Goal: Browse casually: Explore the website without a specific task or goal

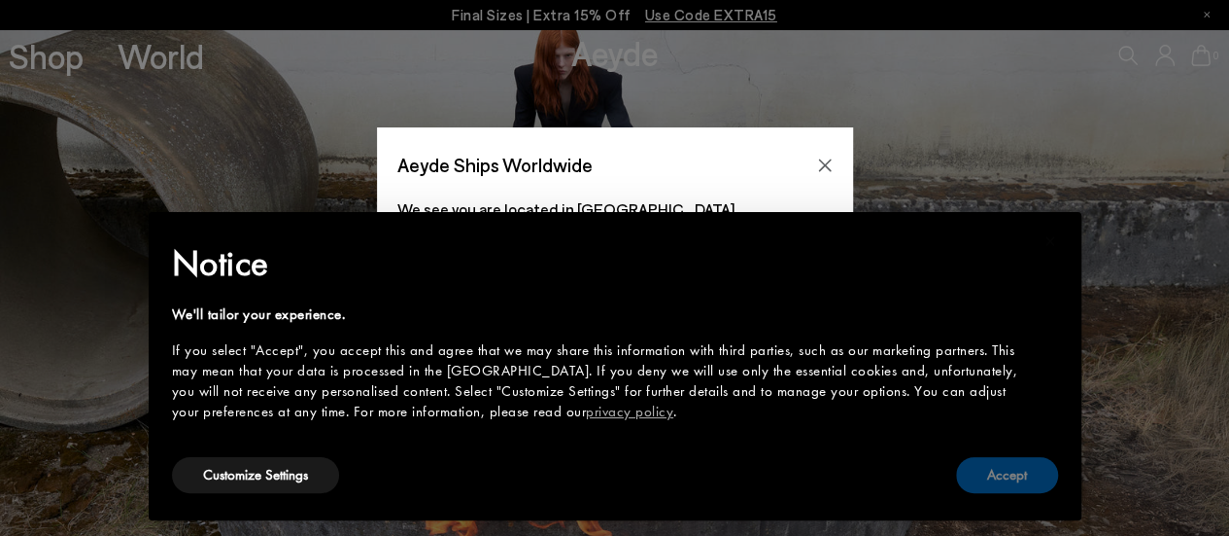
click at [1024, 464] on button "Accept" at bounding box center [1007, 475] width 102 height 36
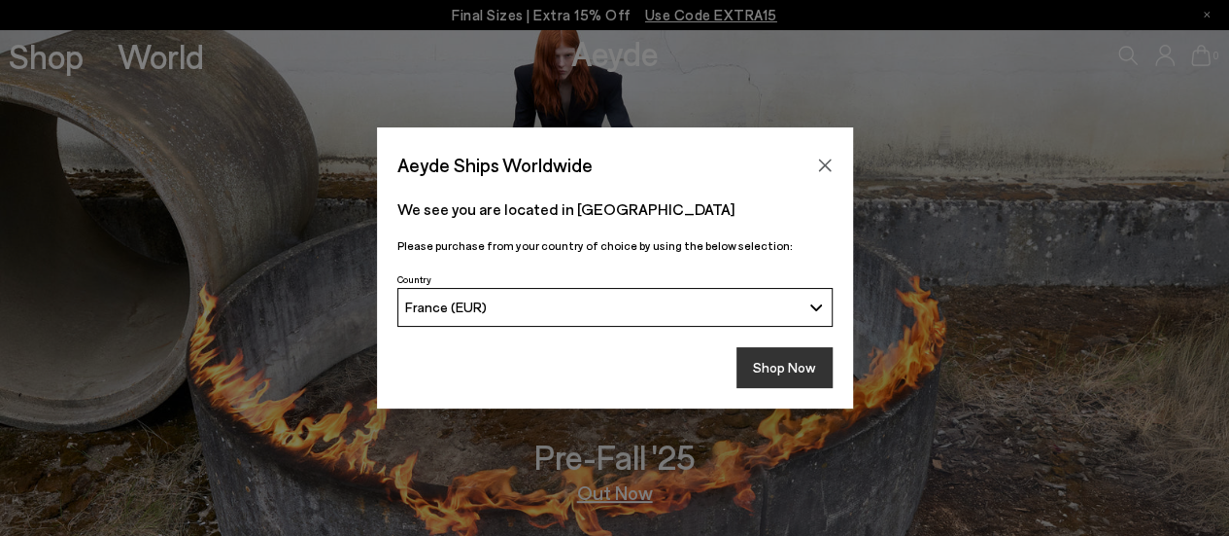
click at [795, 380] on button "Shop Now" at bounding box center [785, 367] width 96 height 41
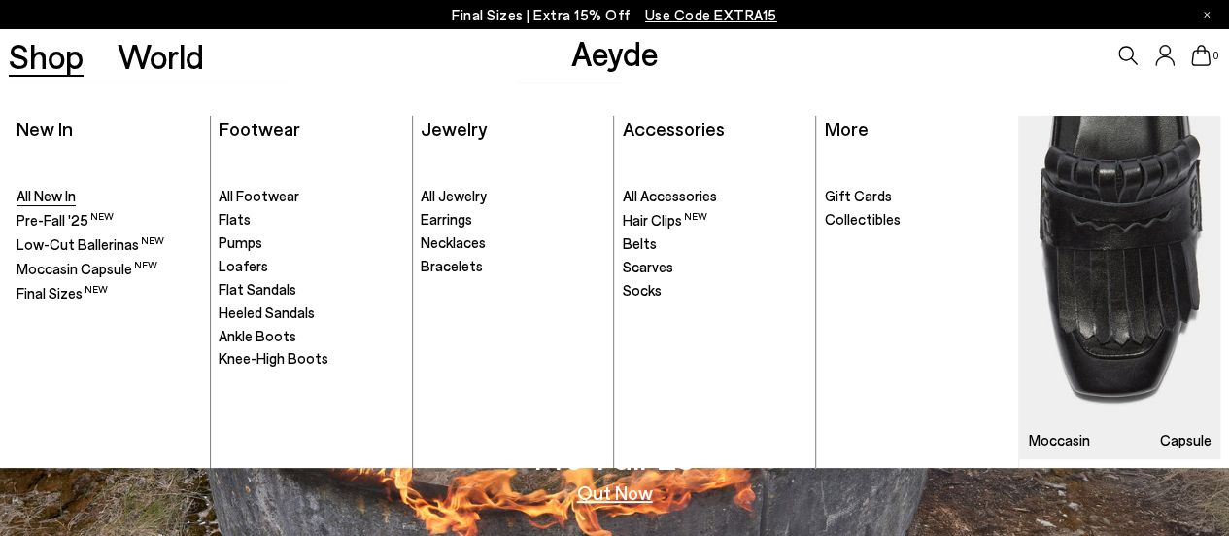
click at [33, 198] on span "All New In" at bounding box center [46, 195] width 59 height 17
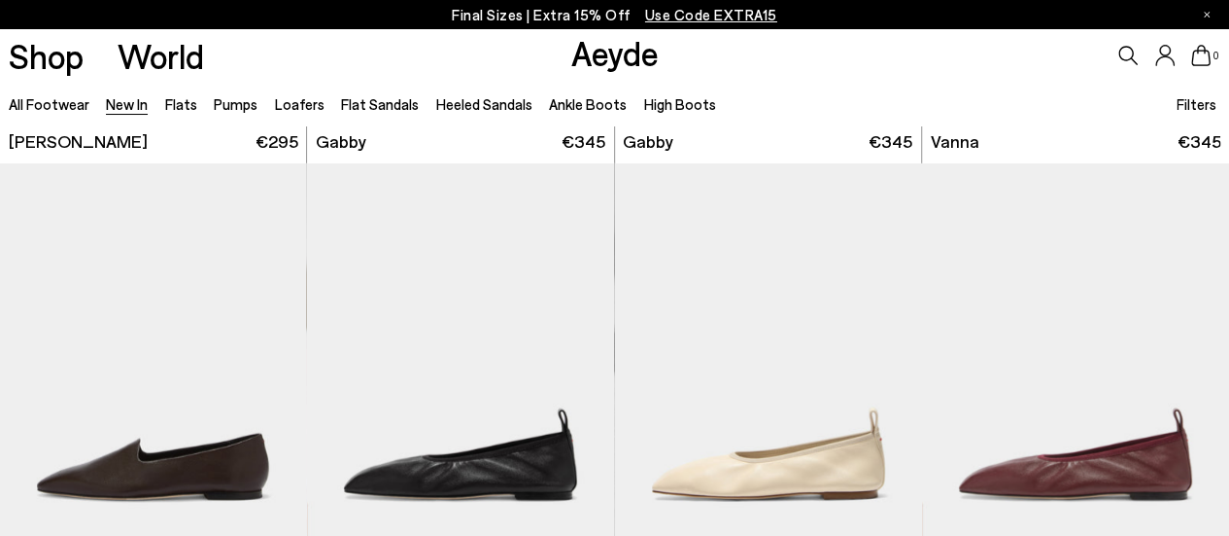
scroll to position [2721, 0]
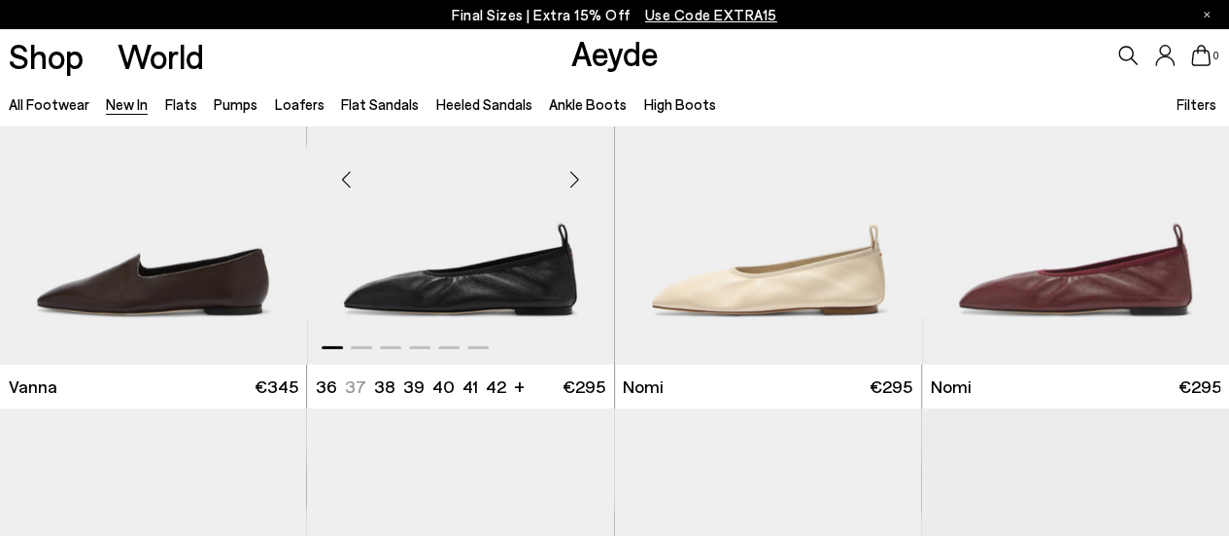
click at [574, 178] on div "Next slide" at bounding box center [575, 180] width 58 height 58
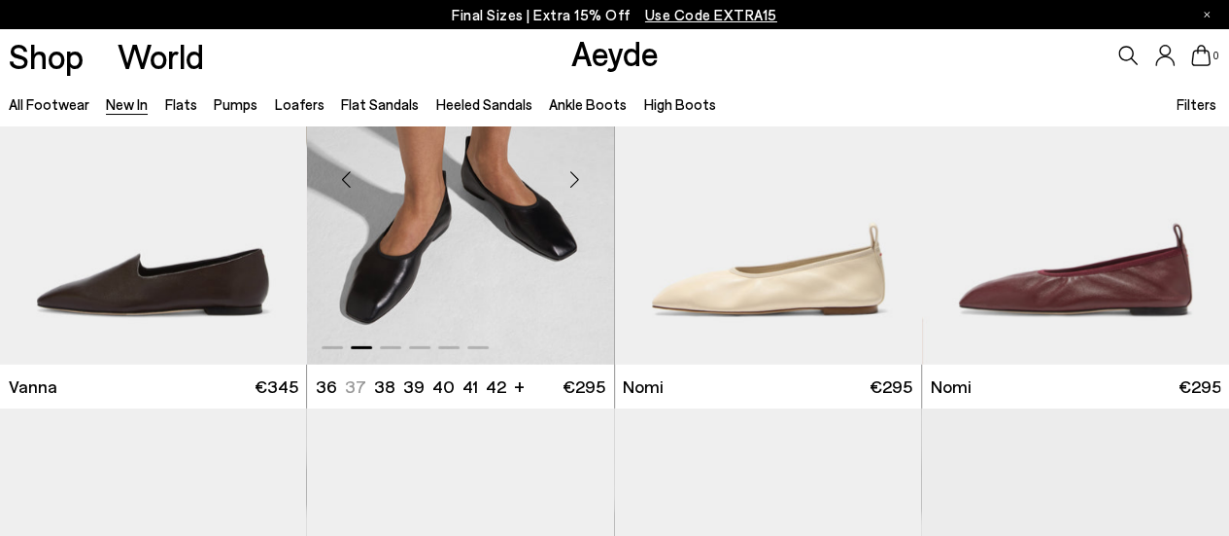
click at [574, 178] on div "Next slide" at bounding box center [575, 180] width 58 height 58
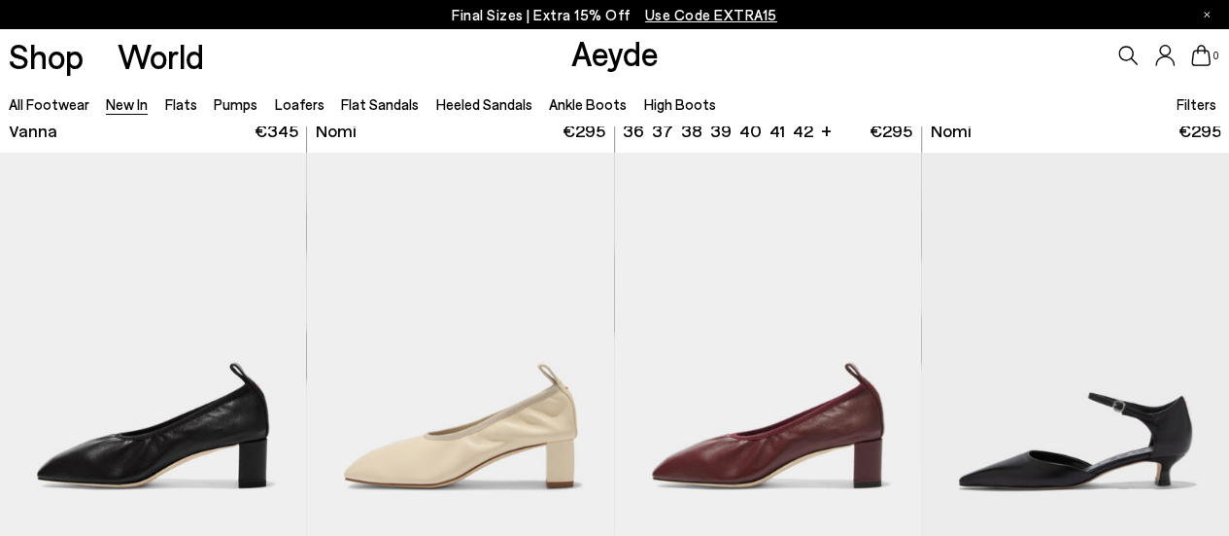
scroll to position [3013, 0]
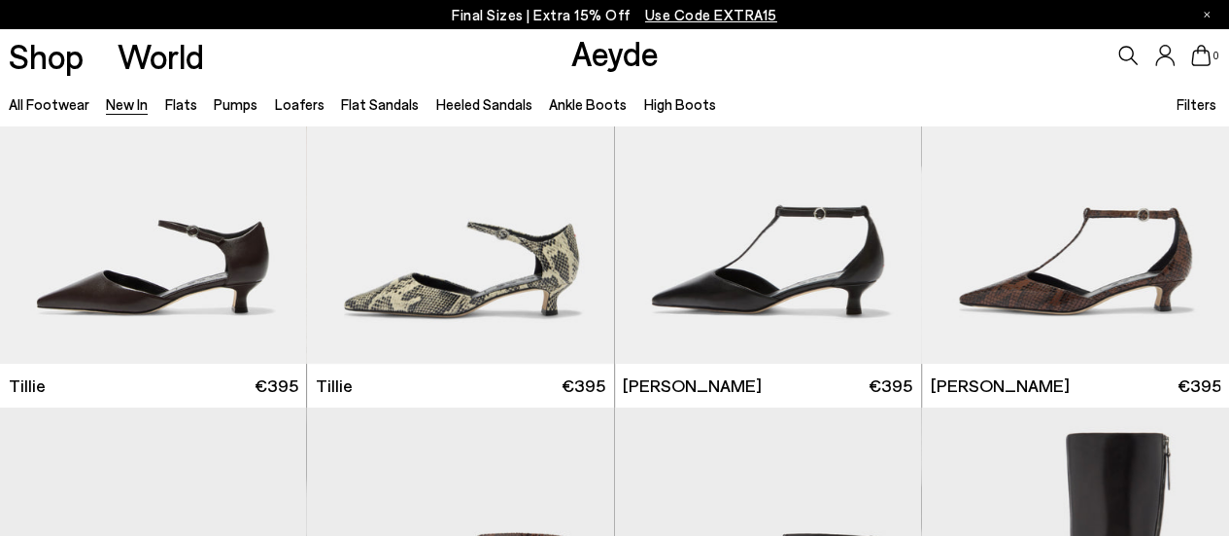
scroll to position [3985, 0]
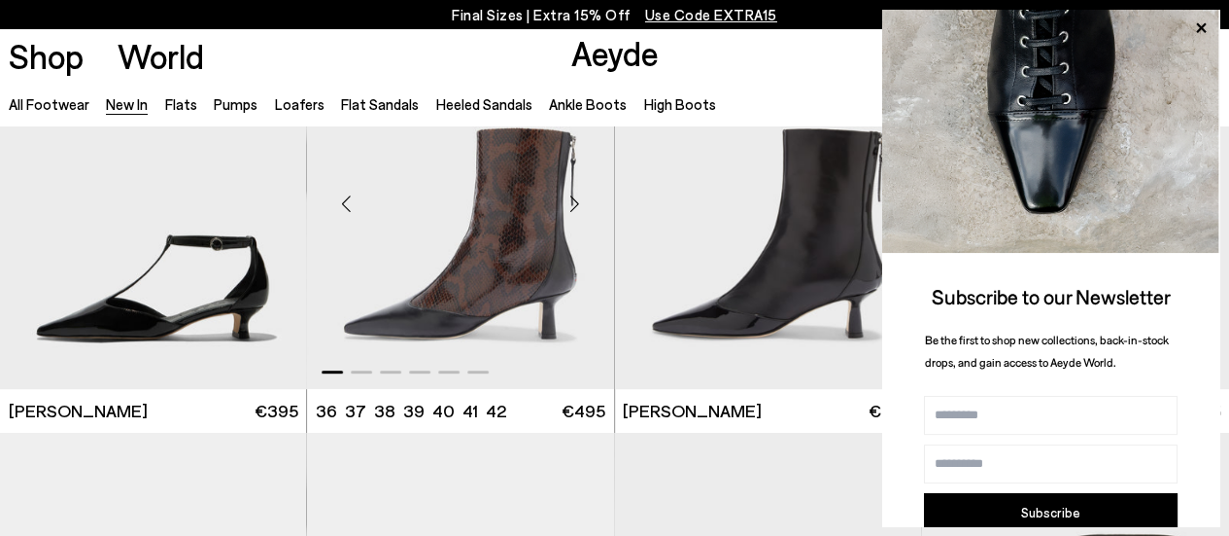
click at [572, 203] on div "Next slide" at bounding box center [575, 203] width 58 height 58
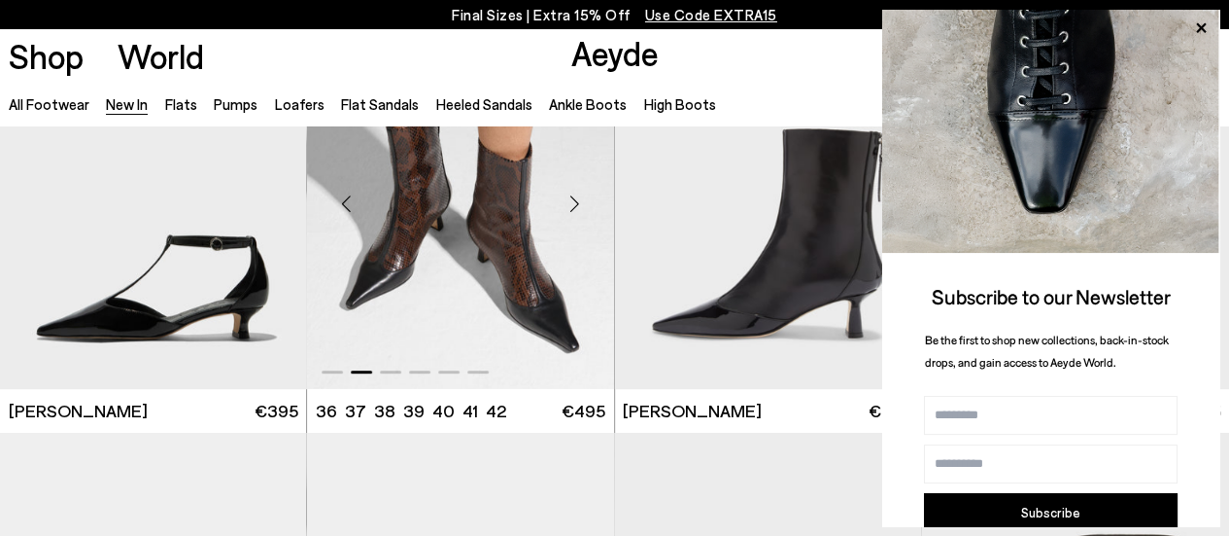
click at [572, 203] on div "Next slide" at bounding box center [575, 203] width 58 height 58
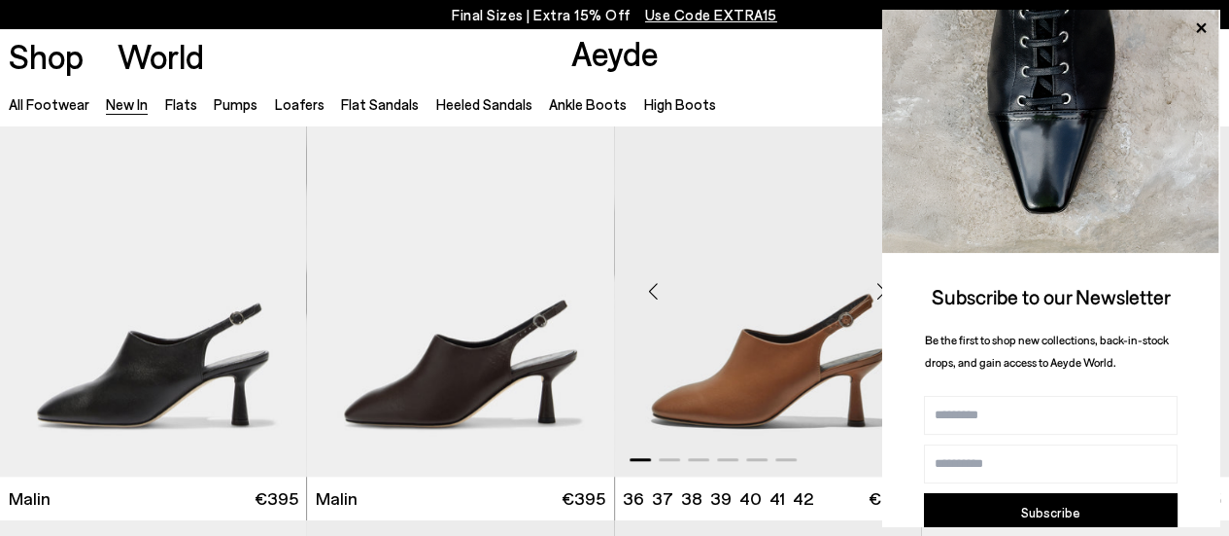
scroll to position [4471, 0]
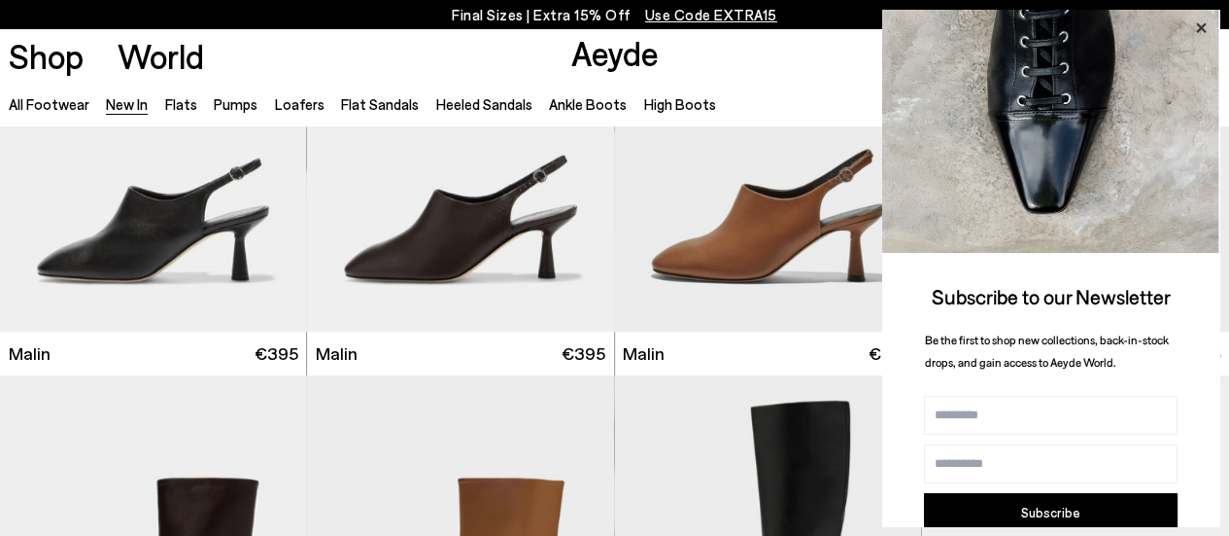
click at [1203, 26] on icon at bounding box center [1201, 28] width 10 height 10
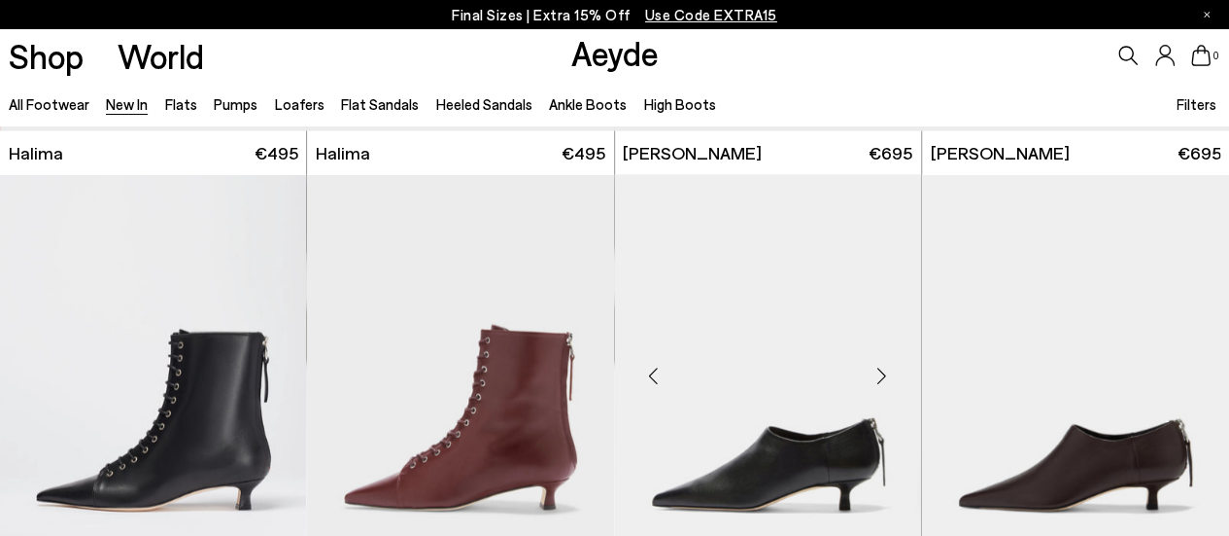
scroll to position [6026, 0]
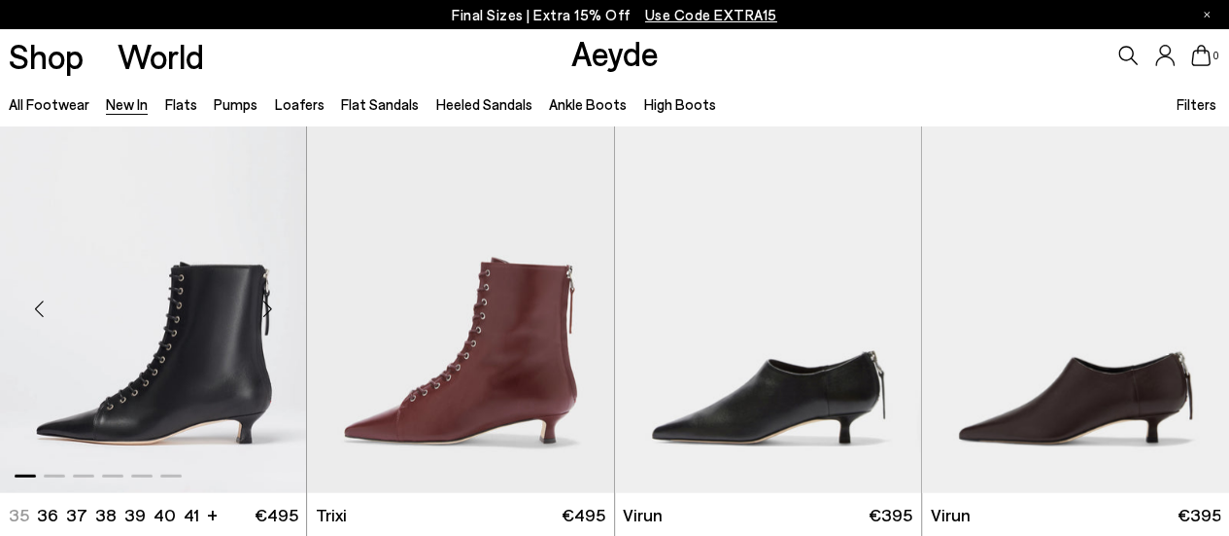
click at [261, 312] on div "Next slide" at bounding box center [267, 308] width 58 height 58
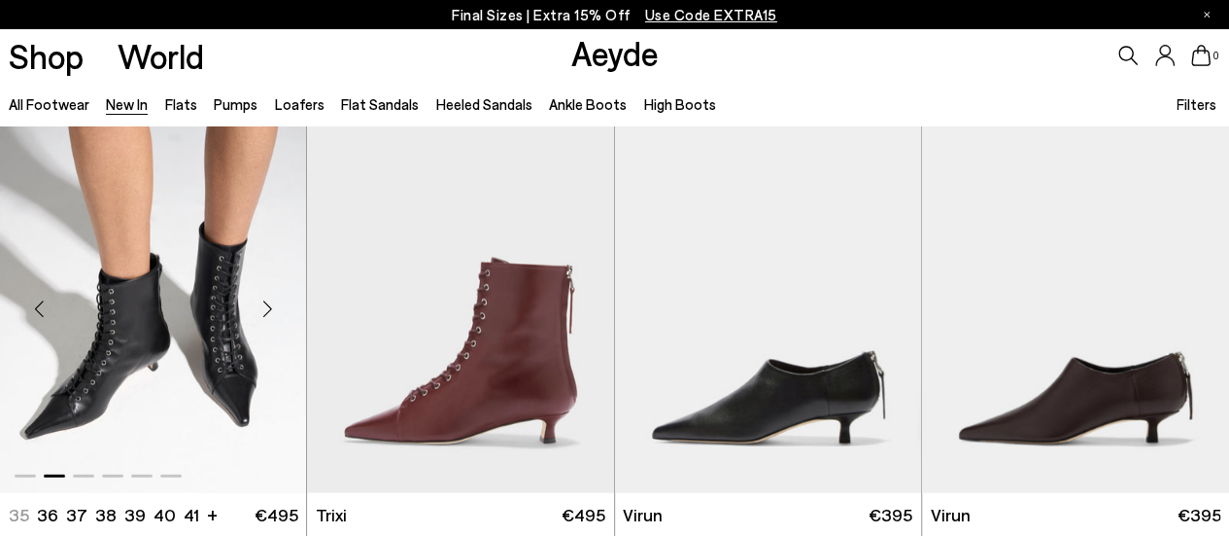
click at [261, 312] on div "Next slide" at bounding box center [267, 308] width 58 height 58
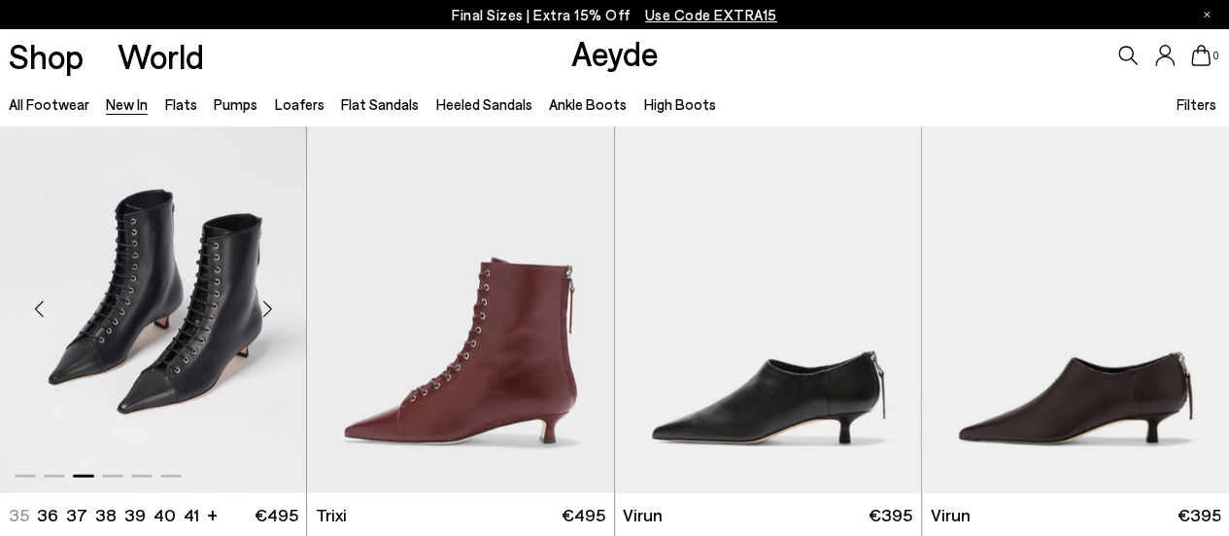
click at [261, 312] on div "Next slide" at bounding box center [267, 308] width 58 height 58
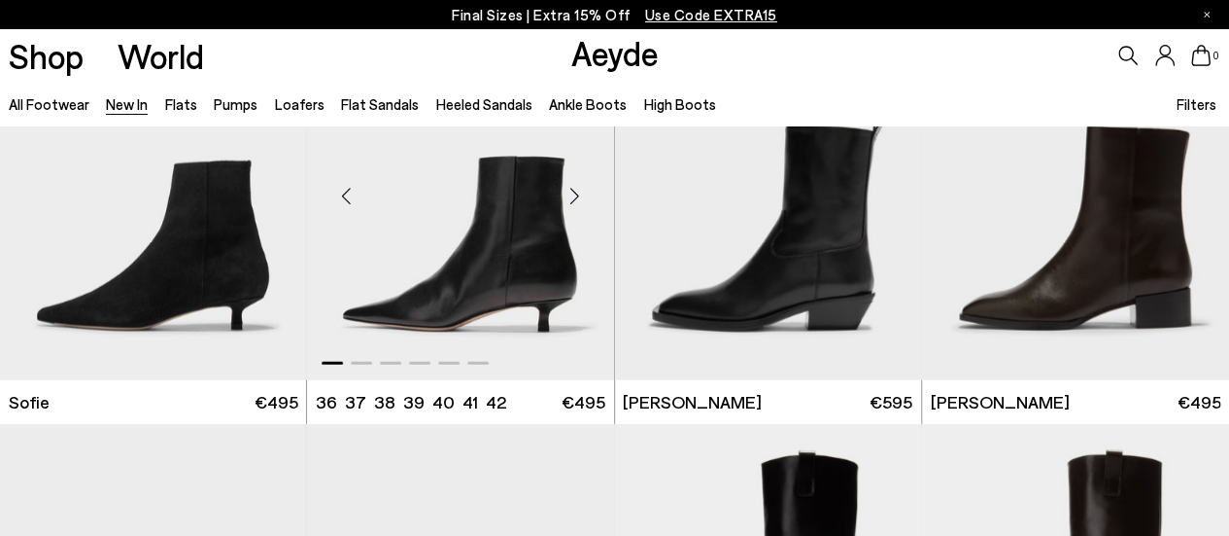
scroll to position [13315, 0]
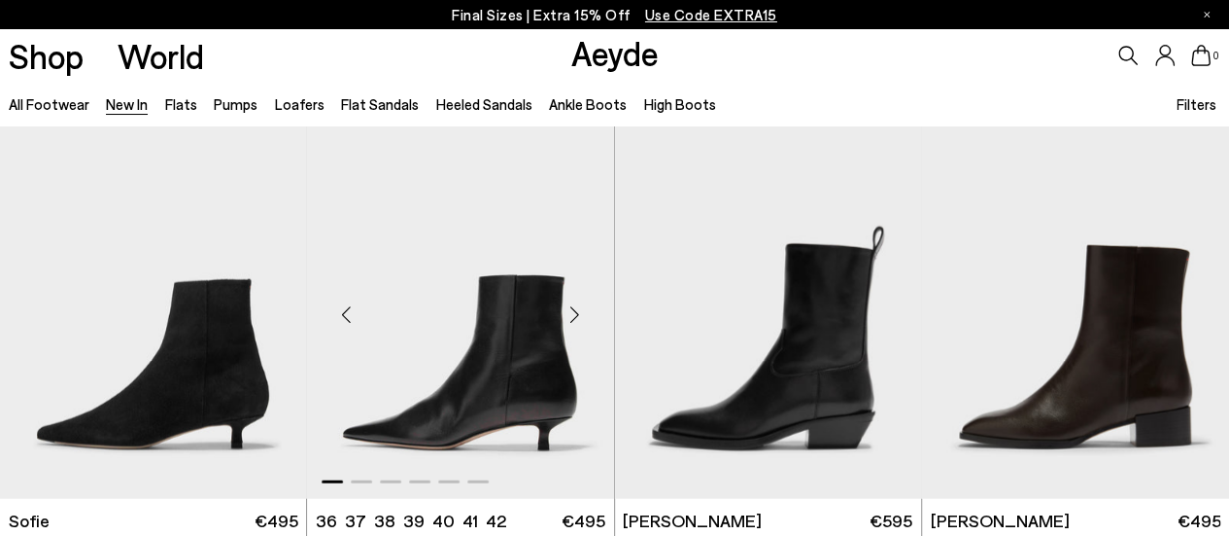
click at [568, 320] on div "Next slide" at bounding box center [575, 314] width 58 height 58
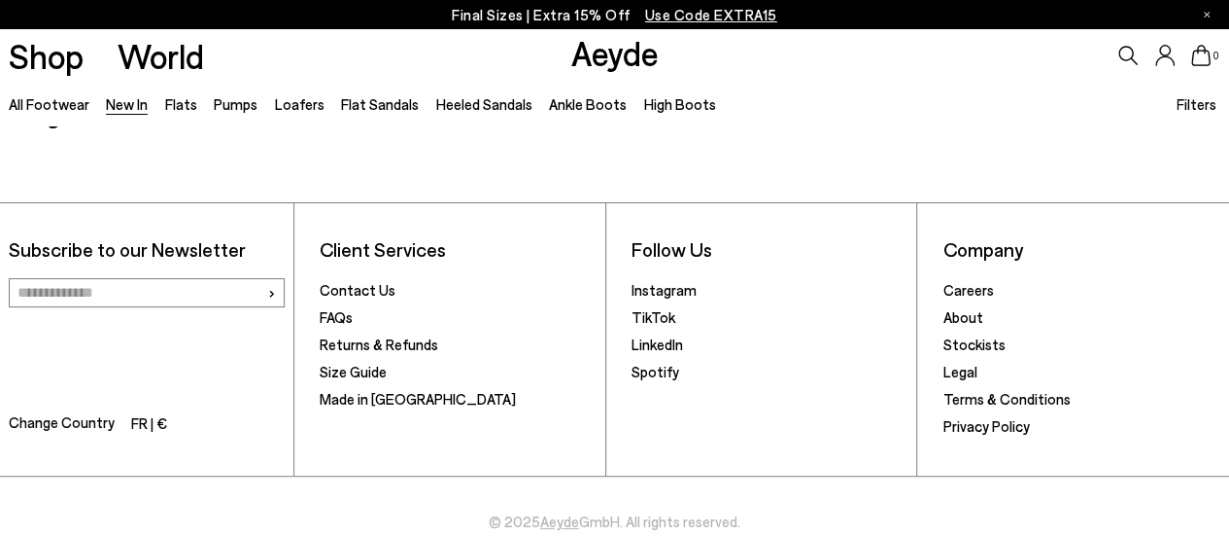
scroll to position [14767, 0]
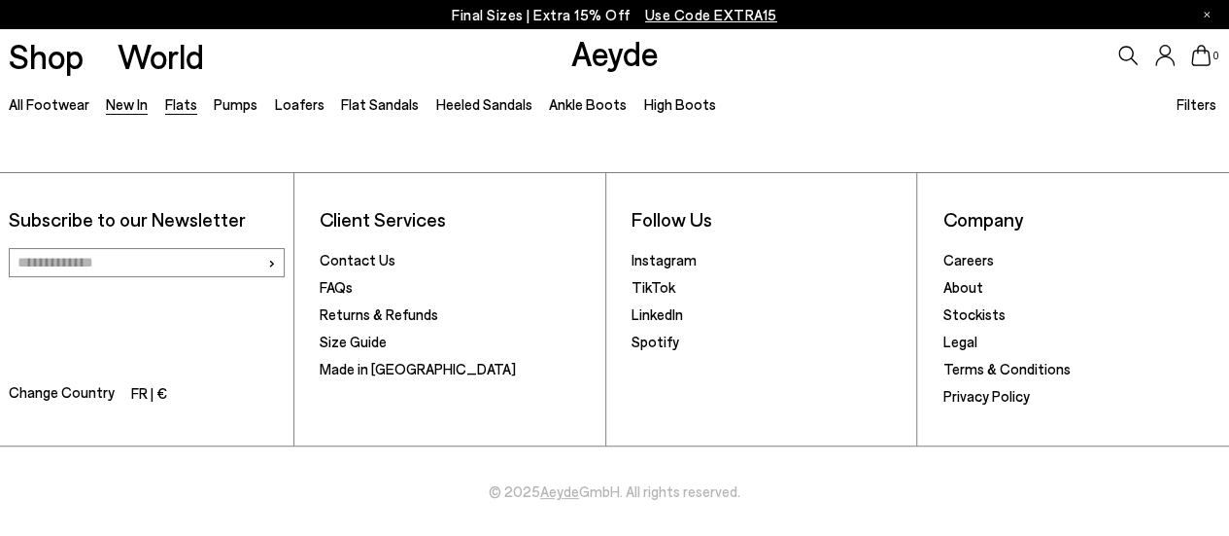
click at [177, 100] on link "Flats" at bounding box center [181, 103] width 32 height 17
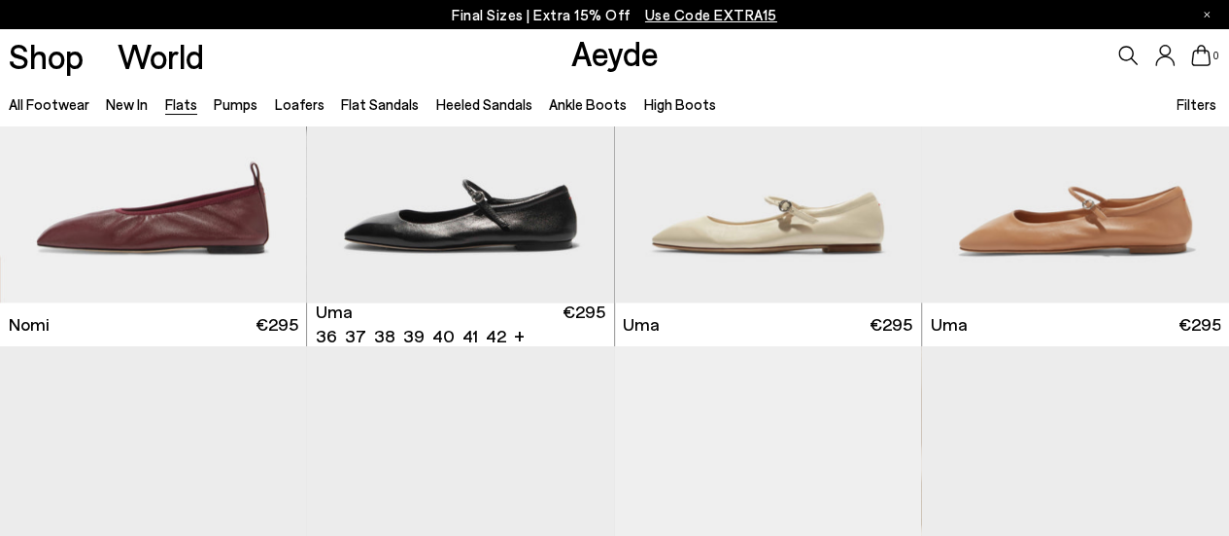
scroll to position [1069, 0]
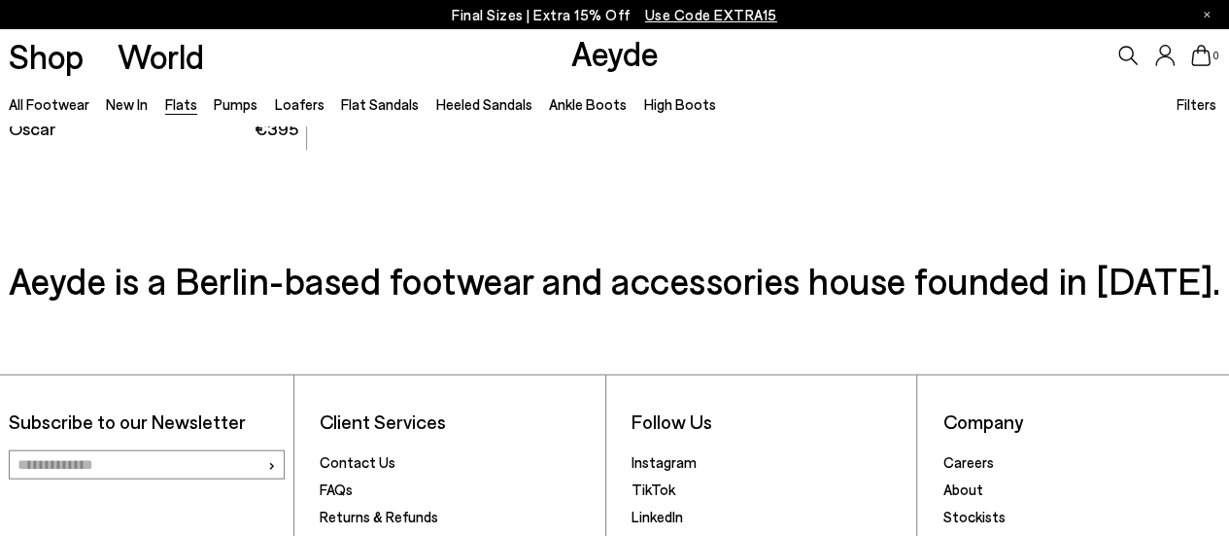
scroll to position [9427, 0]
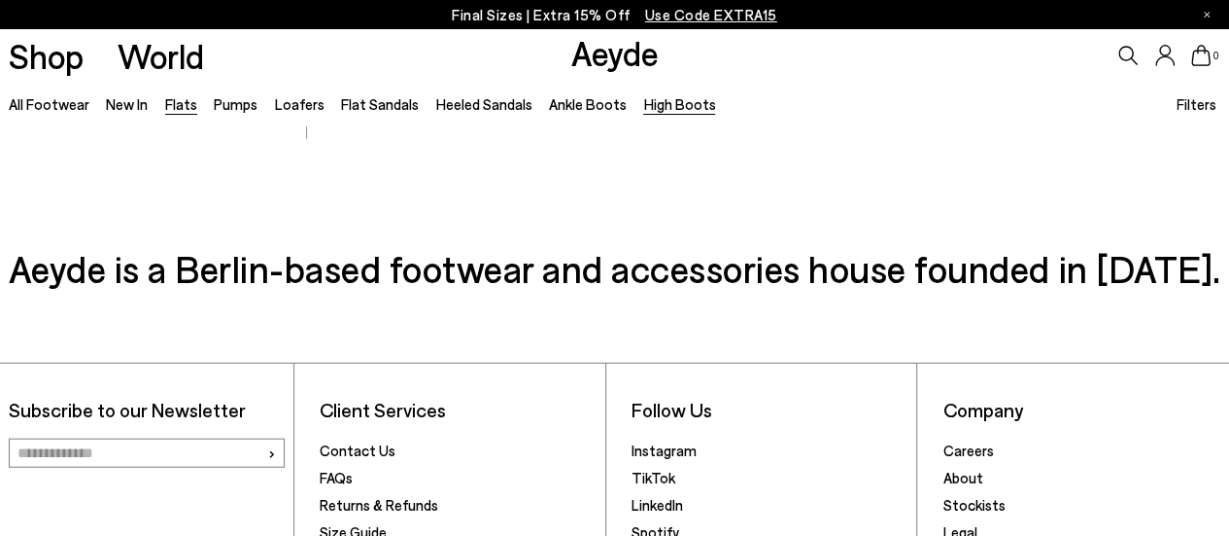
click at [676, 105] on link "High Boots" at bounding box center [679, 103] width 72 height 17
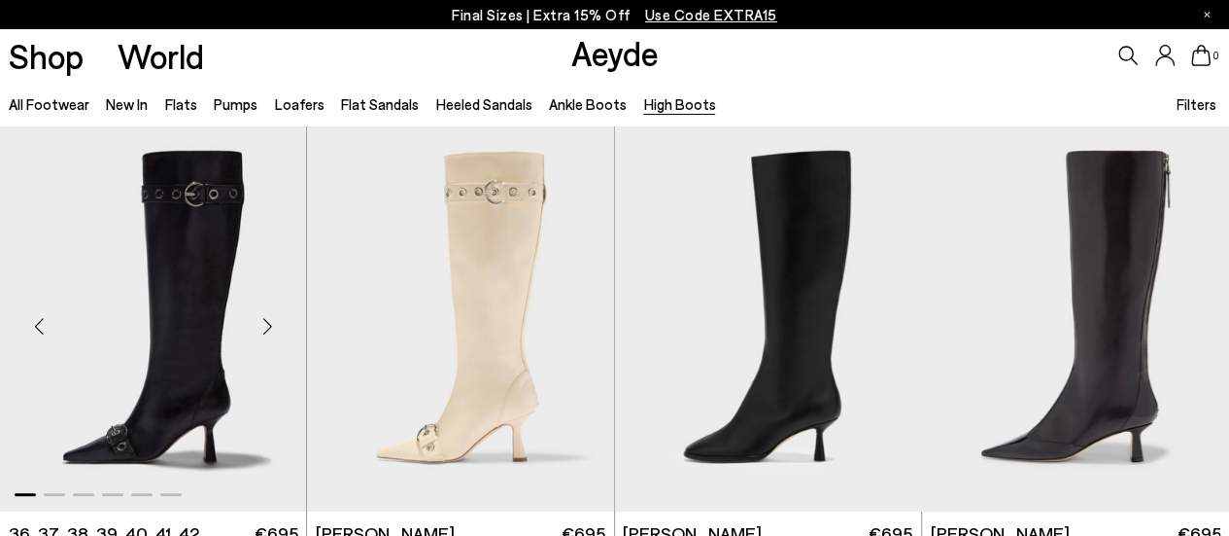
click at [268, 319] on div "Next slide" at bounding box center [267, 326] width 58 height 58
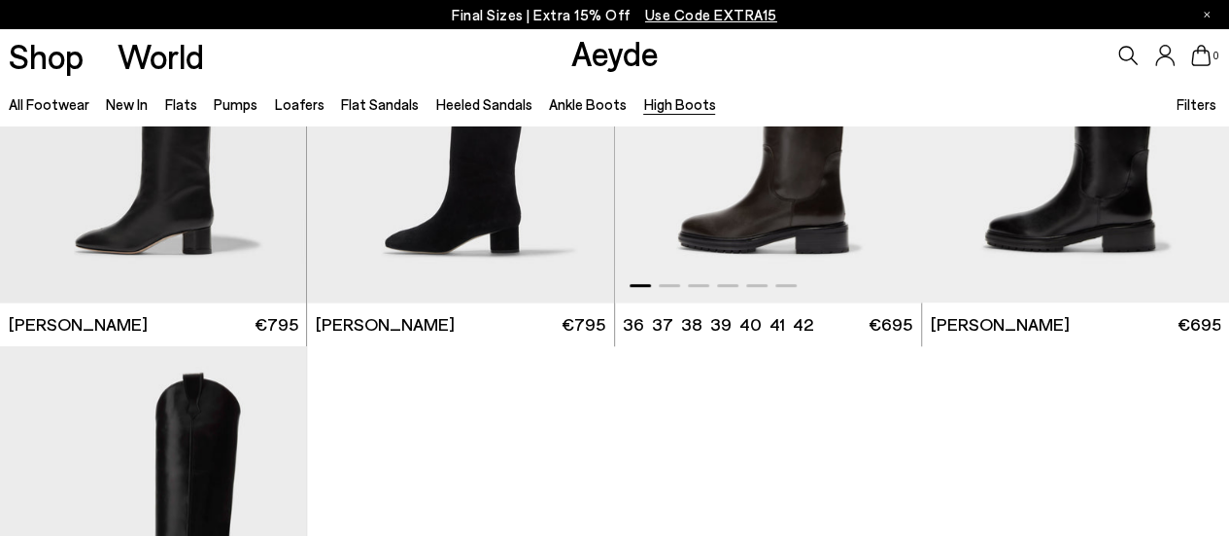
scroll to position [680, 0]
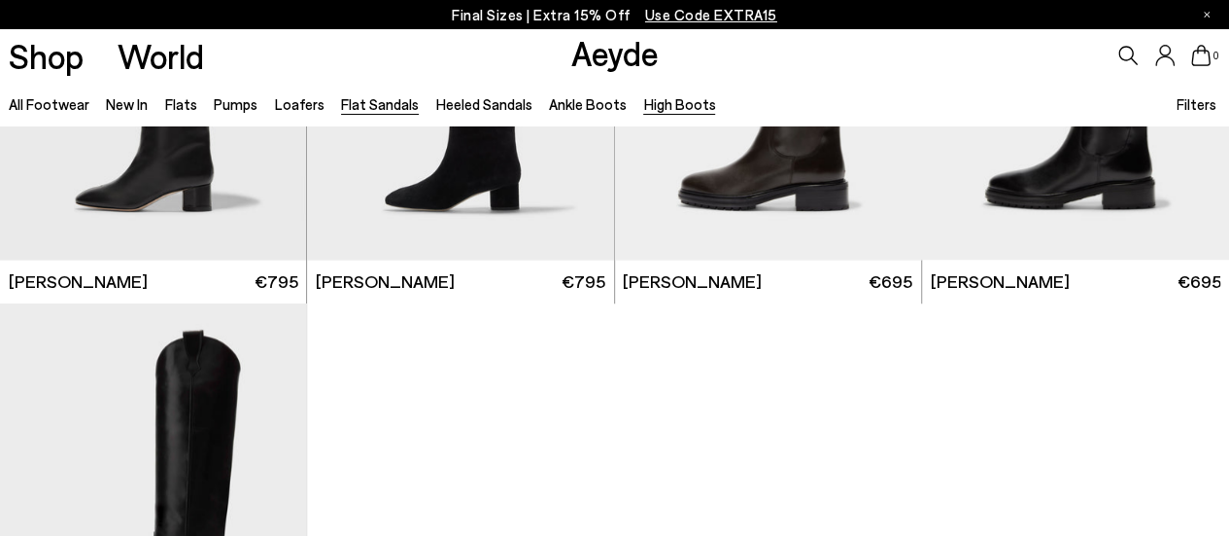
click at [385, 103] on link "Flat Sandals" at bounding box center [380, 103] width 78 height 17
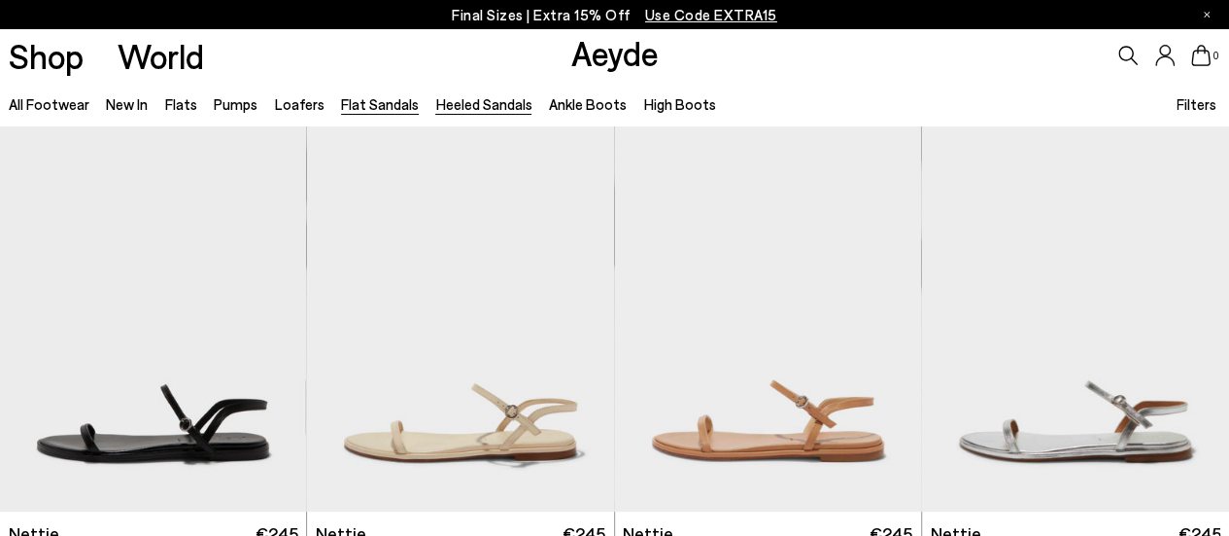
click at [474, 110] on link "Heeled Sandals" at bounding box center [483, 103] width 96 height 17
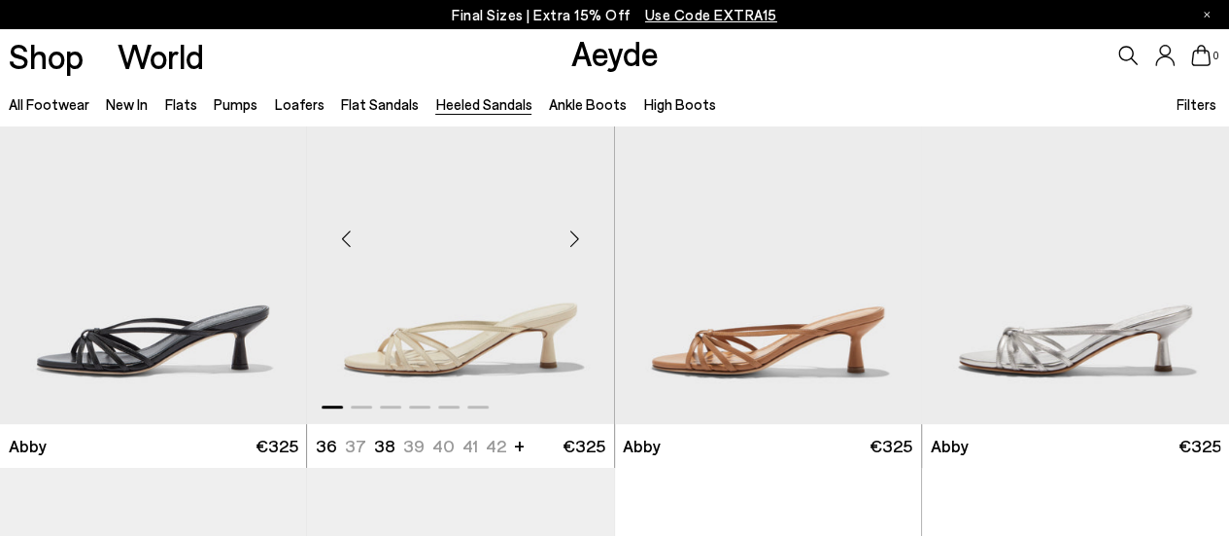
scroll to position [97, 0]
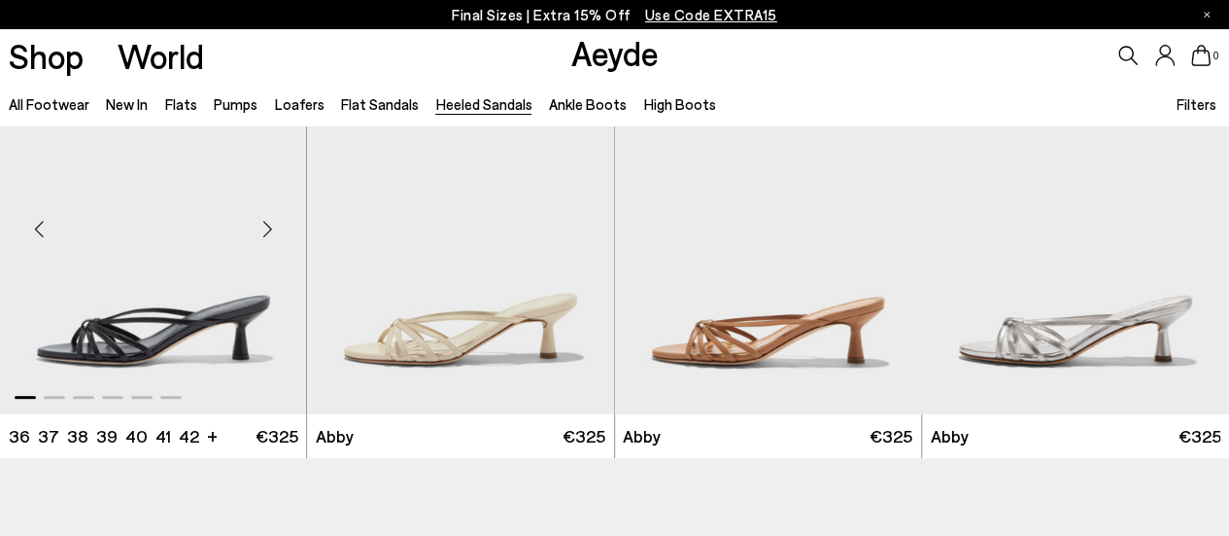
click at [269, 227] on div "Next slide" at bounding box center [267, 229] width 58 height 58
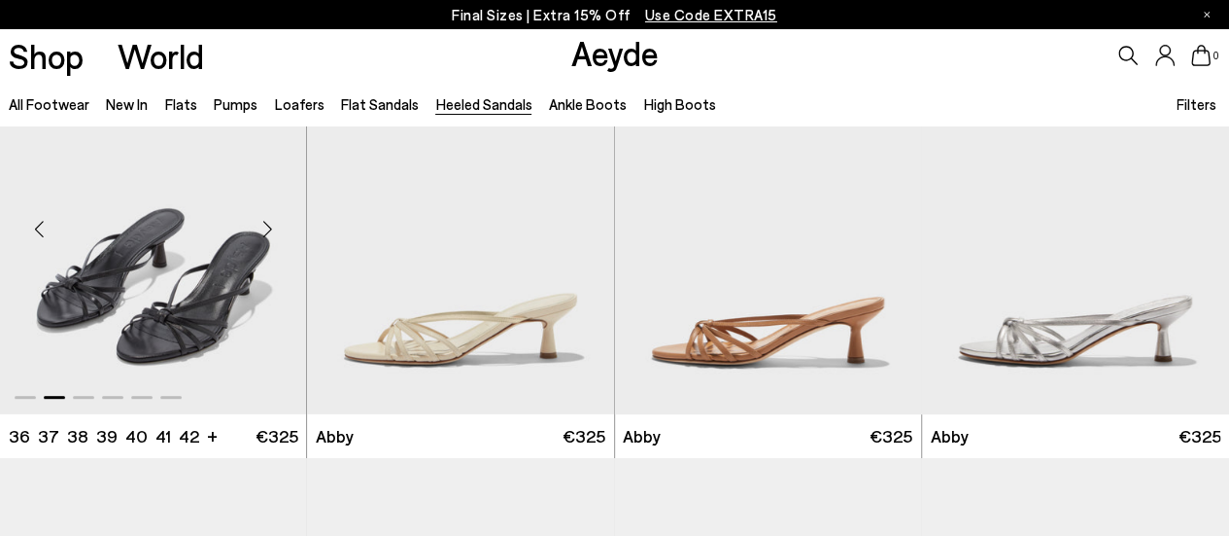
click at [271, 225] on div "Next slide" at bounding box center [267, 229] width 58 height 58
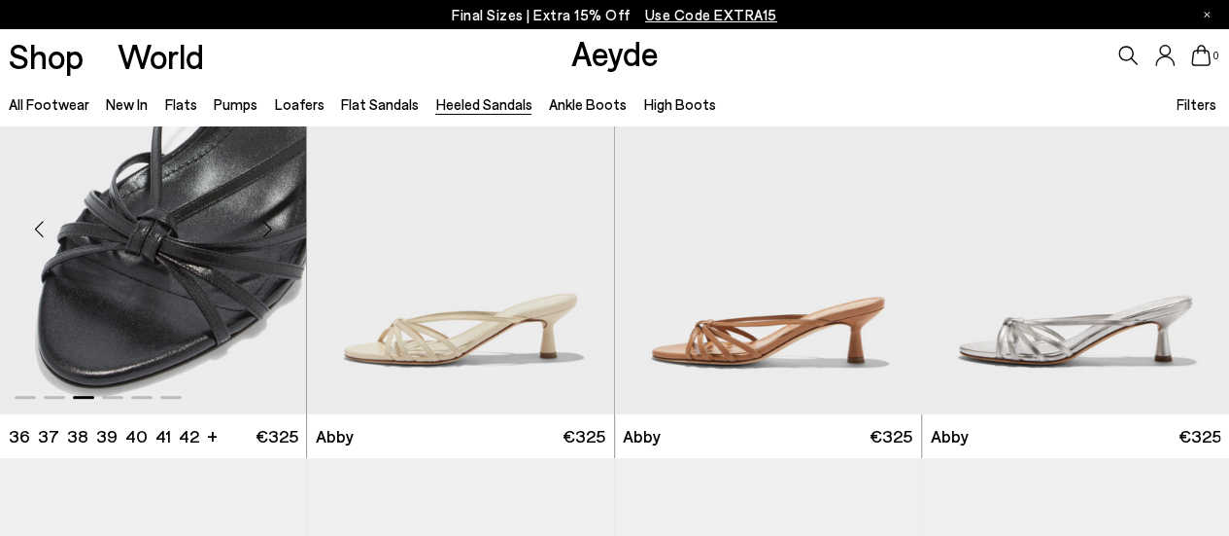
click at [271, 225] on div "Next slide" at bounding box center [267, 229] width 58 height 58
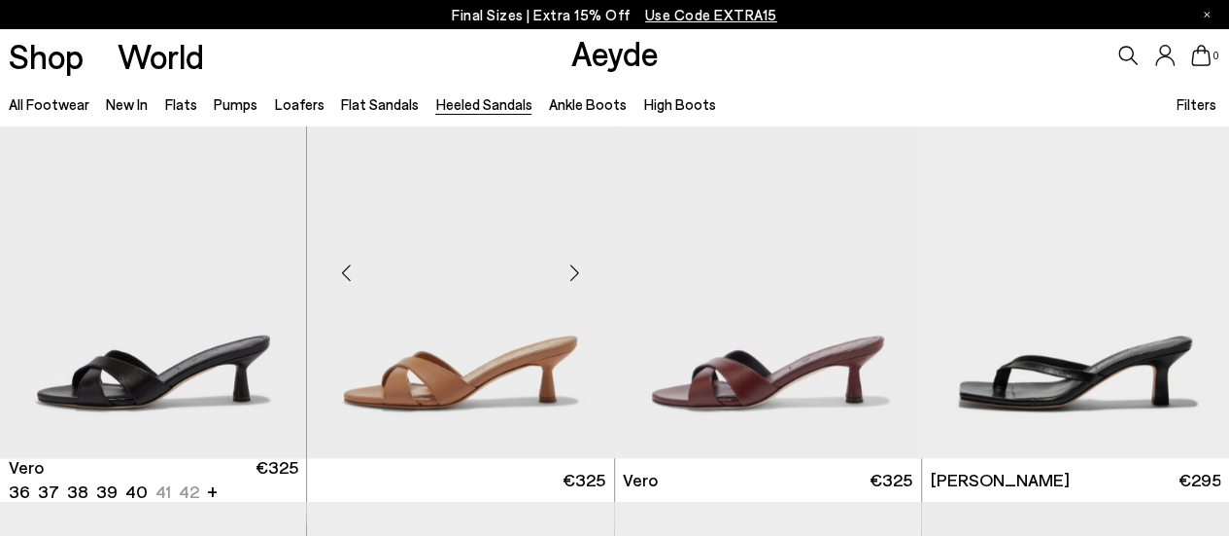
scroll to position [875, 0]
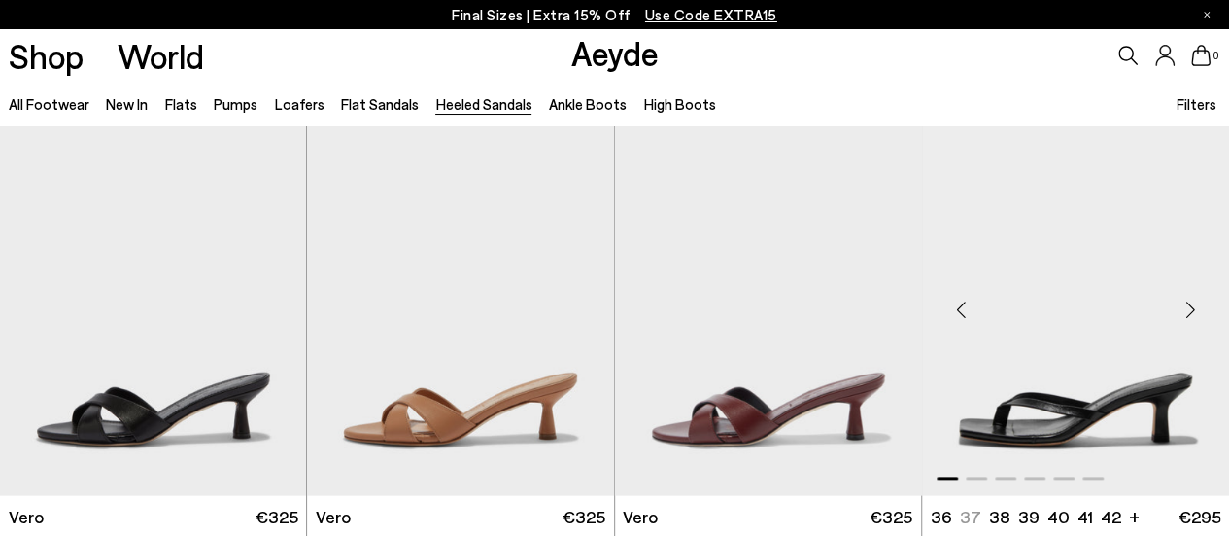
click at [1191, 314] on div "Next slide" at bounding box center [1190, 310] width 58 height 58
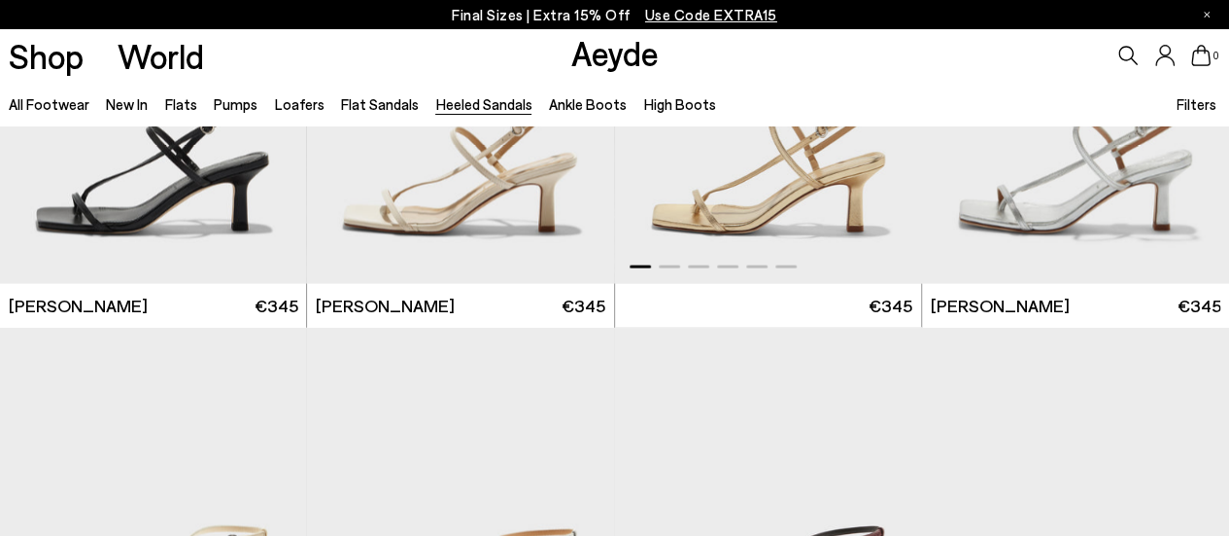
scroll to position [2235, 0]
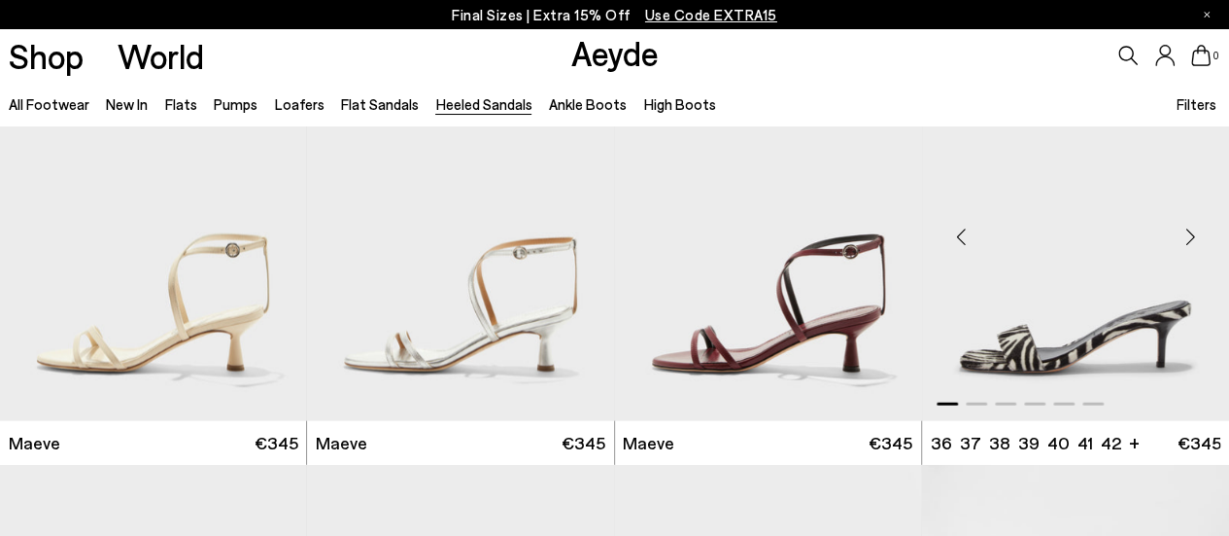
click at [1195, 238] on div "Next slide" at bounding box center [1190, 236] width 58 height 58
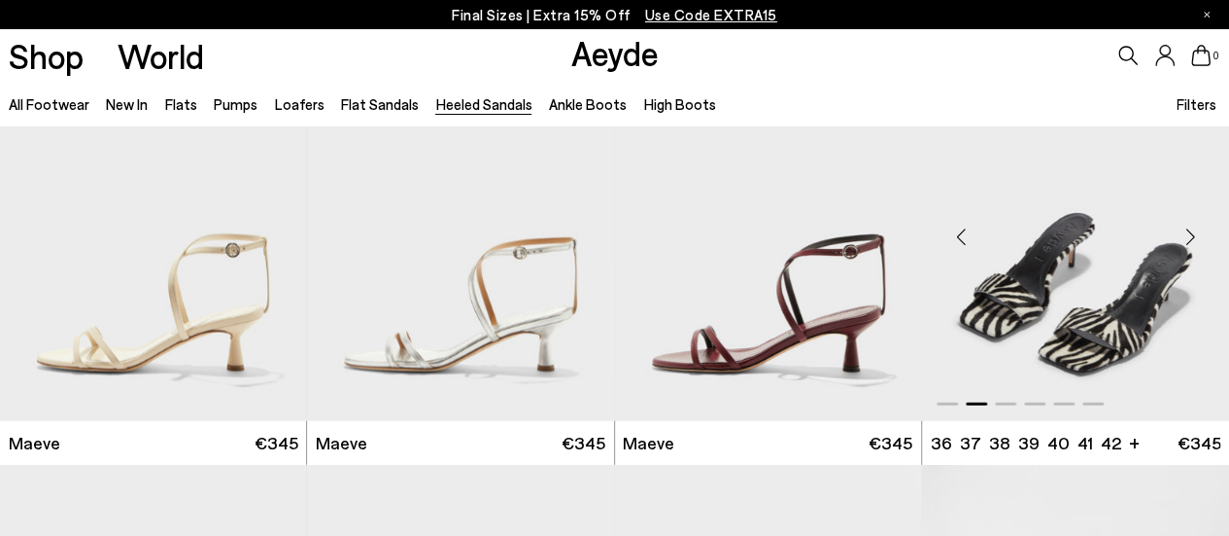
click at [1195, 238] on div "Next slide" at bounding box center [1190, 236] width 58 height 58
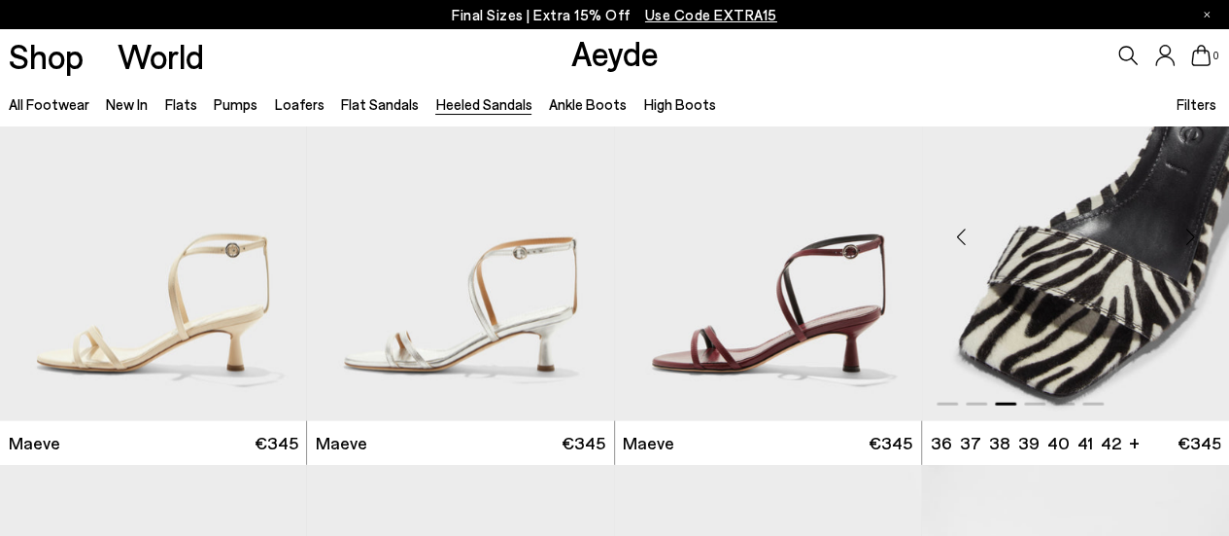
click at [1195, 238] on div "Next slide" at bounding box center [1190, 236] width 58 height 58
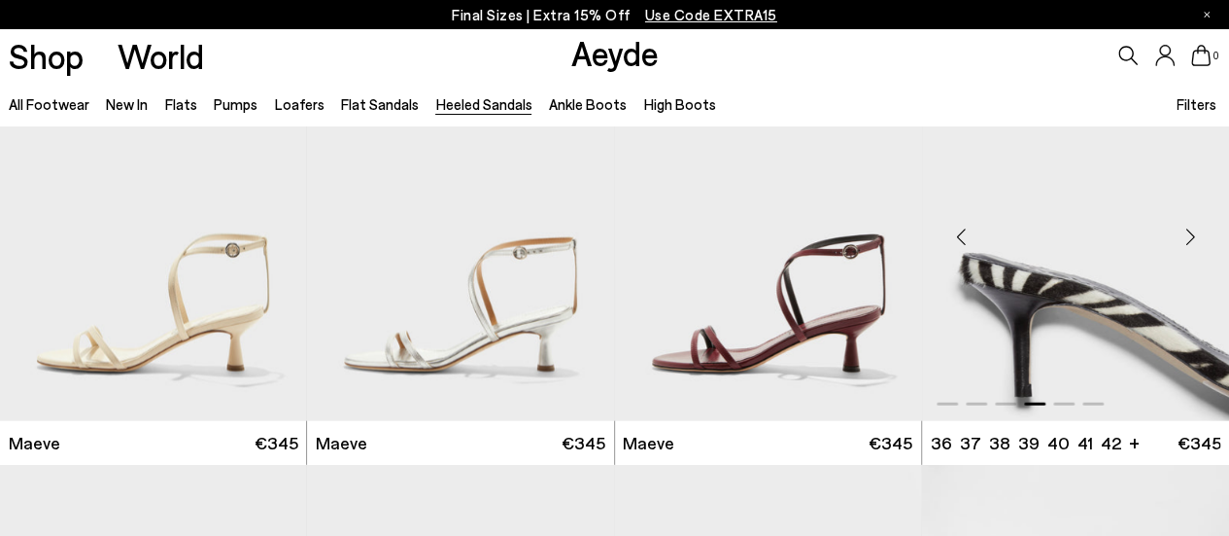
click at [1195, 238] on div "Next slide" at bounding box center [1190, 236] width 58 height 58
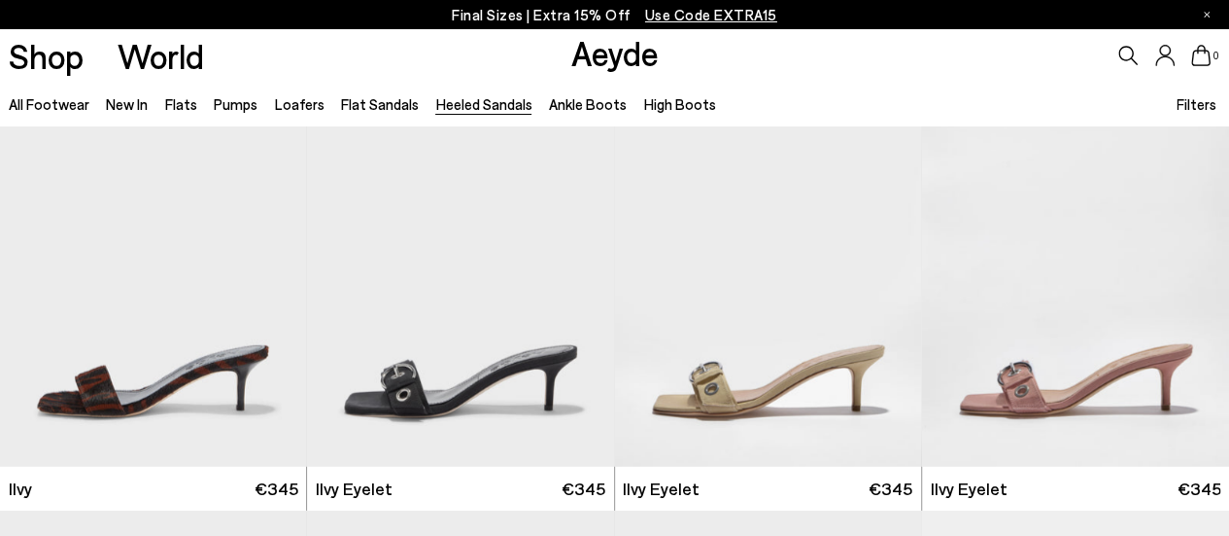
scroll to position [2624, 0]
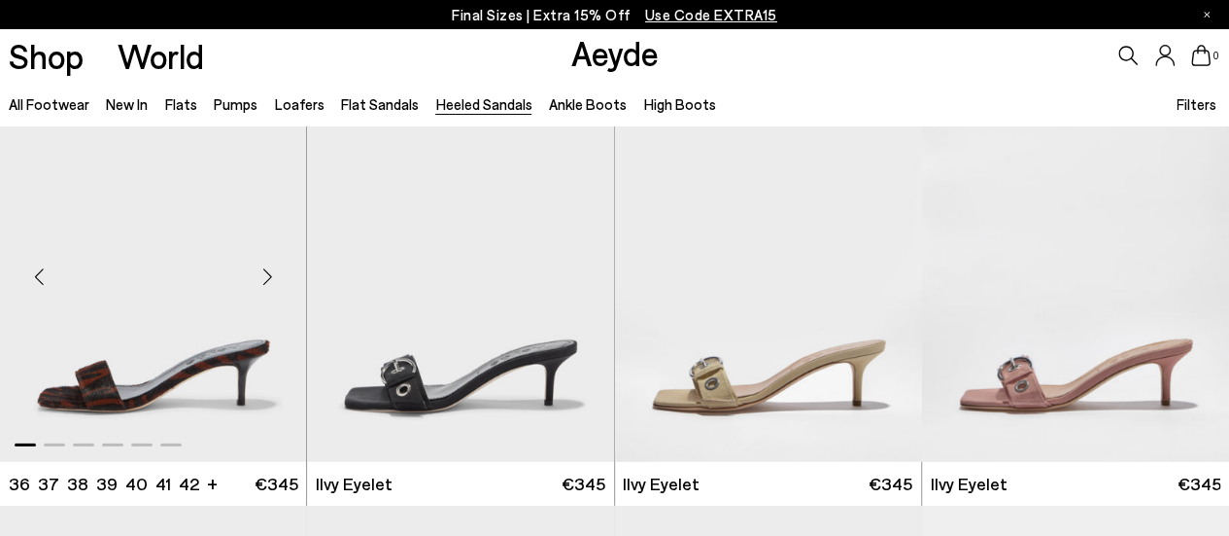
click at [270, 277] on div "Next slide" at bounding box center [267, 277] width 58 height 58
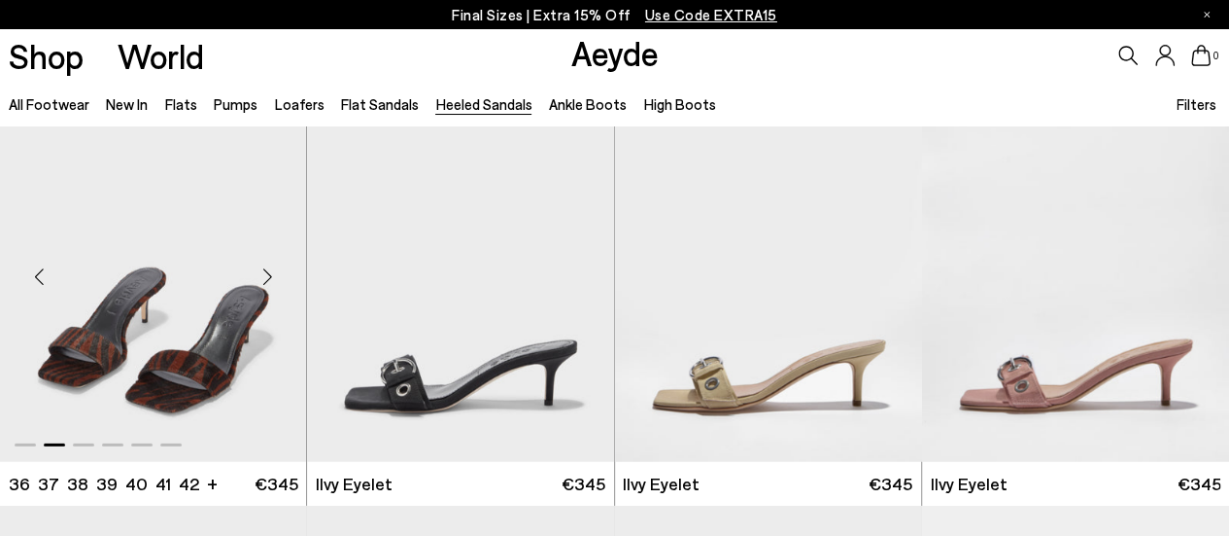
click at [270, 277] on div "Next slide" at bounding box center [267, 277] width 58 height 58
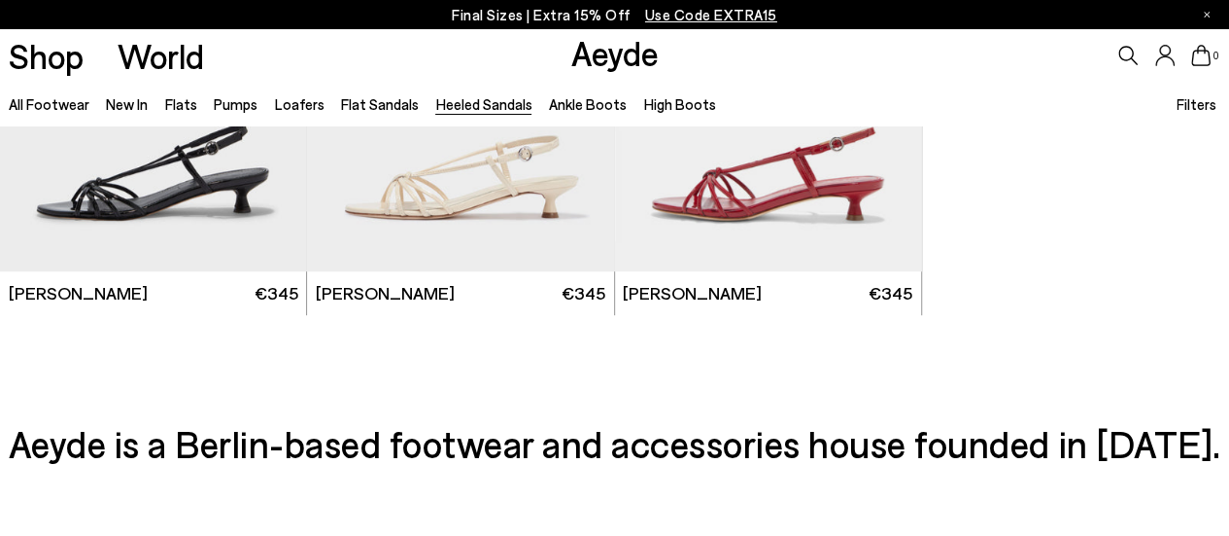
scroll to position [4105, 0]
